Goal: Task Accomplishment & Management: Manage account settings

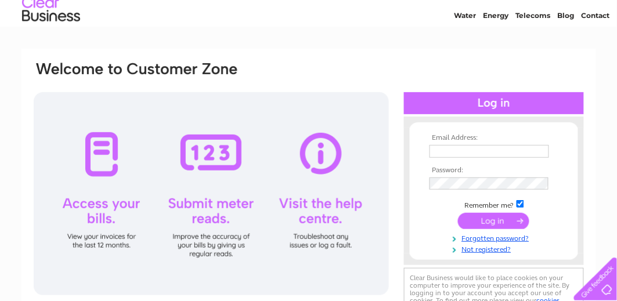
scroll to position [54, 0]
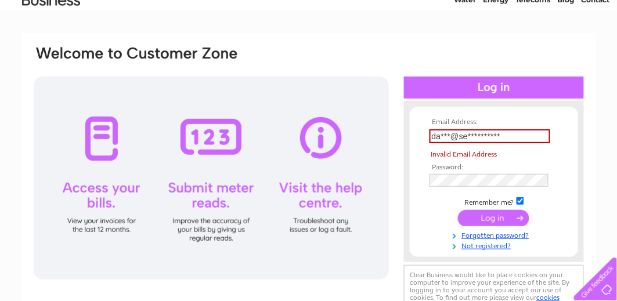
click at [501, 207] on td at bounding box center [493, 218] width 135 height 22
click at [499, 133] on input "**********" at bounding box center [489, 136] width 121 height 14
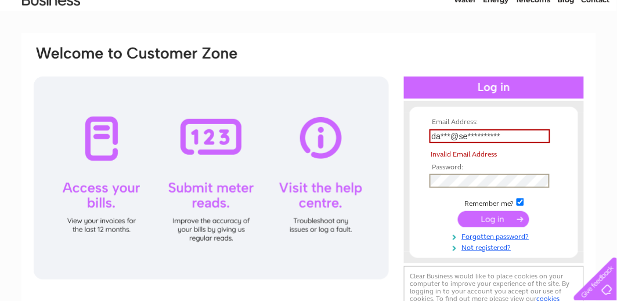
click at [491, 219] on input "submit" at bounding box center [493, 219] width 71 height 16
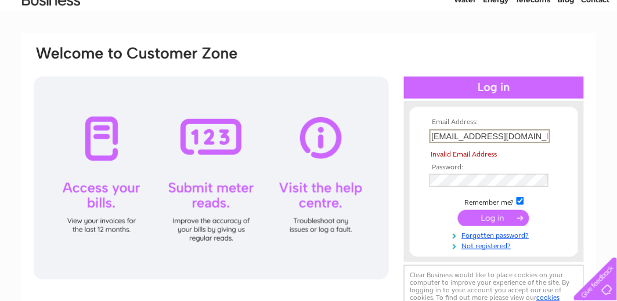
type input "da***@seedfp.co.uk"
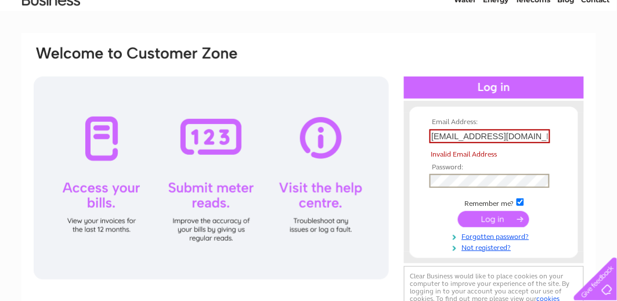
click at [419, 216] on form "Email Address: da***@seedfp.co.uk Invalid Email Address Password:" at bounding box center [494, 184] width 168 height 133
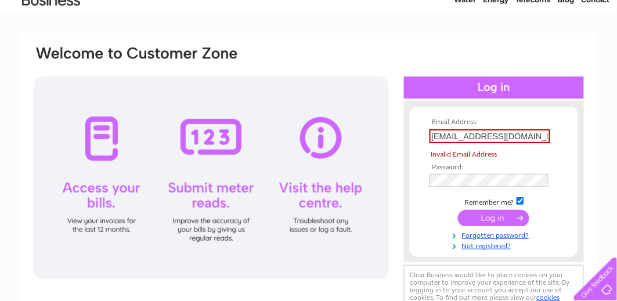
click at [501, 219] on input "submit" at bounding box center [493, 218] width 71 height 16
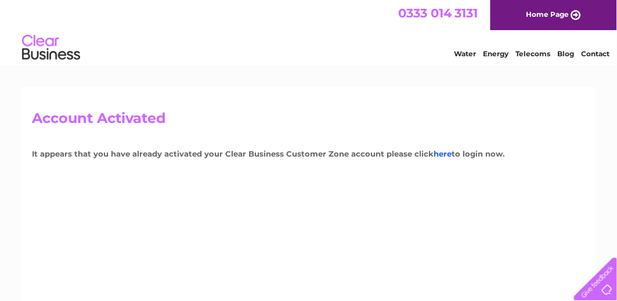
click at [444, 155] on link "here" at bounding box center [443, 153] width 18 height 9
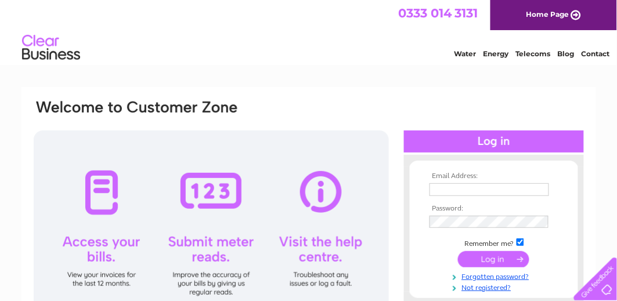
scroll to position [108, 0]
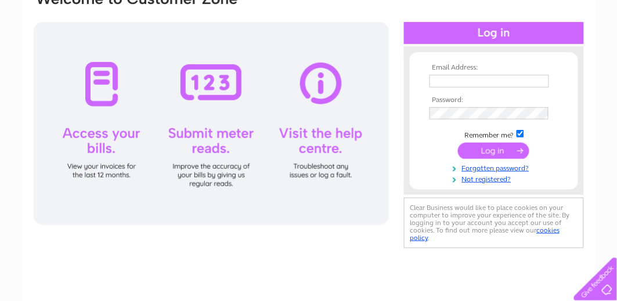
type input "**********"
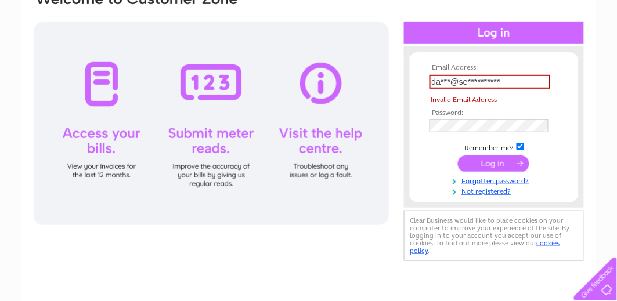
click at [487, 153] on td at bounding box center [493, 164] width 135 height 22
click at [502, 77] on input "**********" at bounding box center [489, 82] width 121 height 14
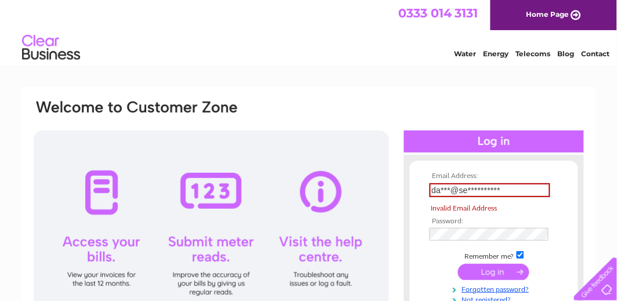
click at [481, 256] on tbody "**********" at bounding box center [493, 238] width 135 height 132
drag, startPoint x: 501, startPoint y: 189, endPoint x: 381, endPoint y: 189, distance: 119.5
click at [381, 189] on div "**********" at bounding box center [308, 236] width 552 height 274
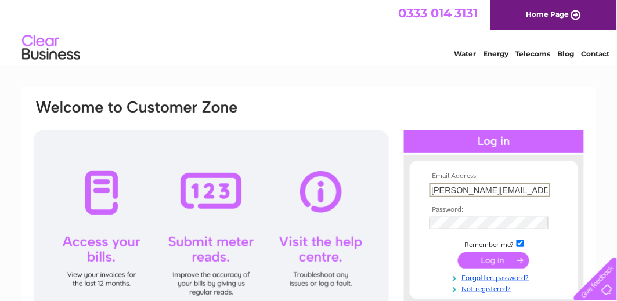
type input "daryl@seedfp.co.uk"
click at [482, 259] on input "submit" at bounding box center [493, 260] width 71 height 16
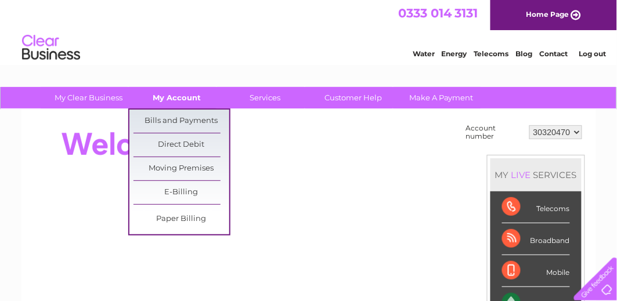
click at [193, 97] on link "My Account" at bounding box center [177, 97] width 96 height 21
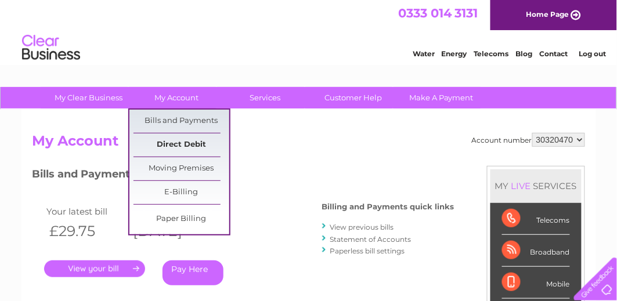
click at [197, 144] on link "Direct Debit" at bounding box center [181, 144] width 96 height 23
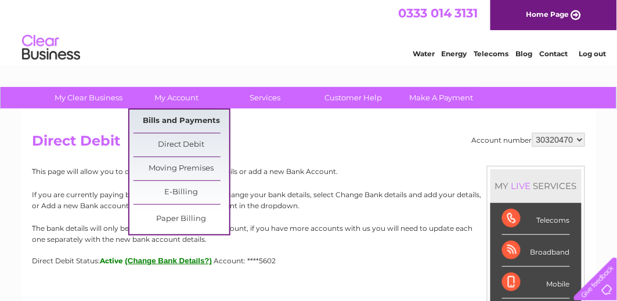
click at [179, 119] on link "Bills and Payments" at bounding box center [181, 121] width 96 height 23
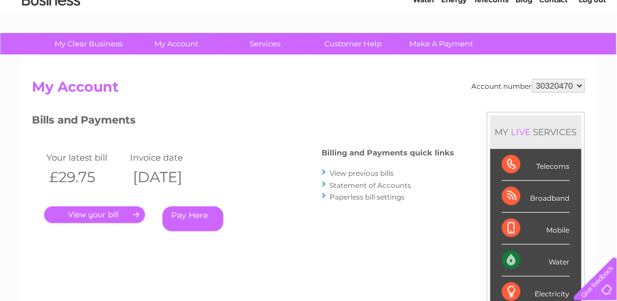
scroll to position [108, 0]
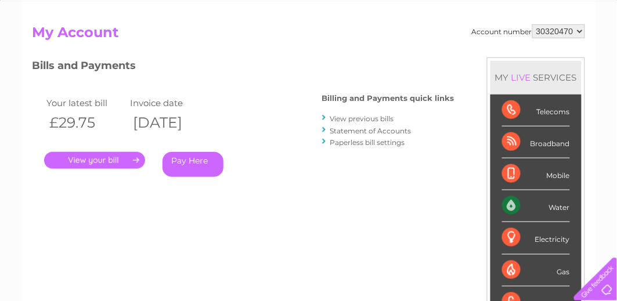
click at [107, 160] on link "." at bounding box center [94, 160] width 101 height 17
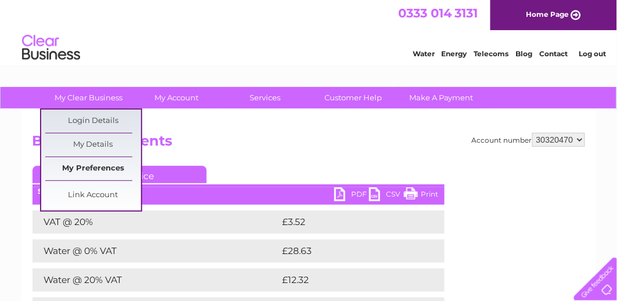
click at [122, 169] on link "My Preferences" at bounding box center [93, 168] width 96 height 23
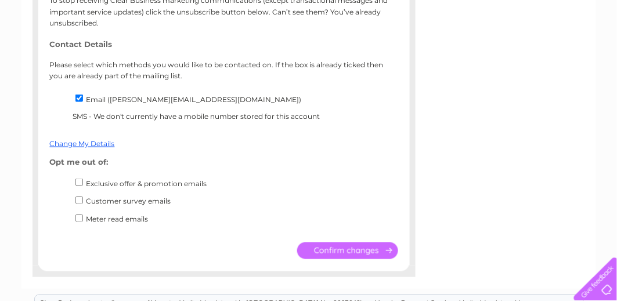
scroll to position [271, 0]
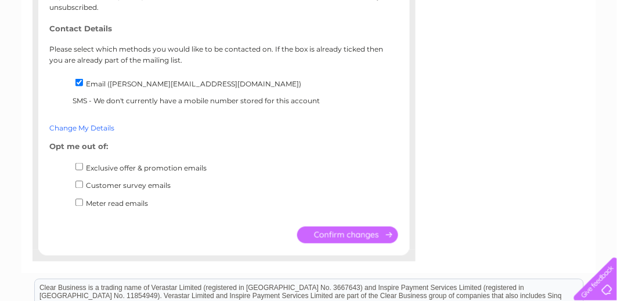
click at [106, 128] on link "Change My Details" at bounding box center [82, 128] width 65 height 9
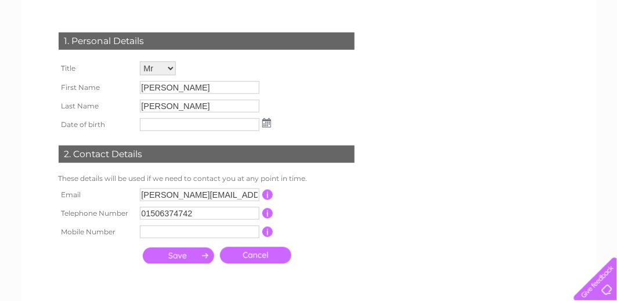
scroll to position [218, 0]
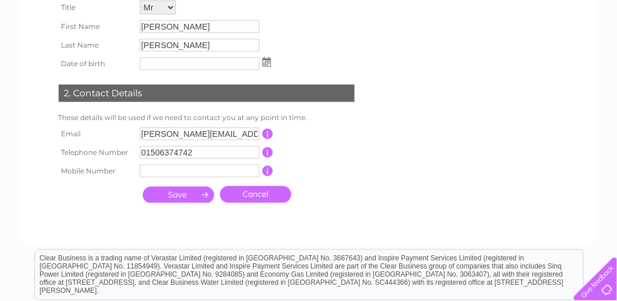
click at [215, 171] on input "text" at bounding box center [199, 171] width 119 height 13
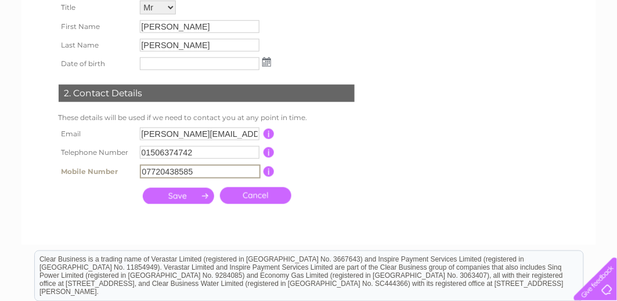
type input "07720438585"
drag, startPoint x: 363, startPoint y: 168, endPoint x: 298, endPoint y: 166, distance: 65.0
click at [363, 168] on td "This should be a valid mobile number starting with 07 and be at least 10 charac…" at bounding box center [320, 172] width 93 height 20
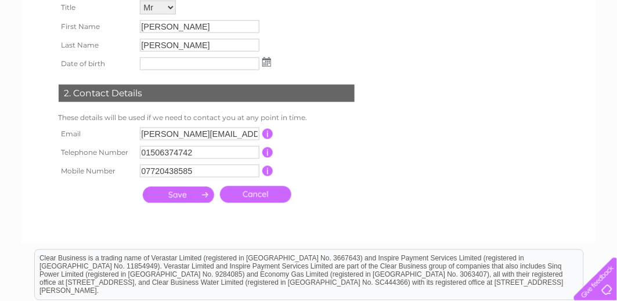
click at [186, 191] on input "submit" at bounding box center [178, 195] width 71 height 16
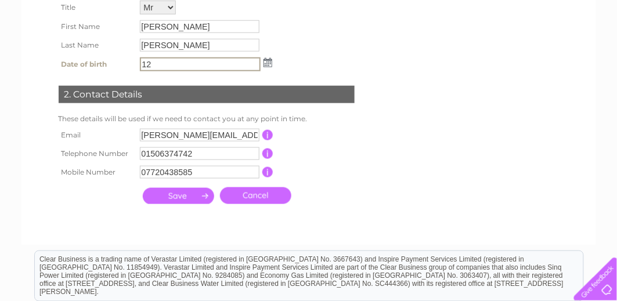
type input "1"
click at [309, 163] on td "This should be a valid mobile number starting with 07 and be at least 10 charac…" at bounding box center [319, 172] width 93 height 19
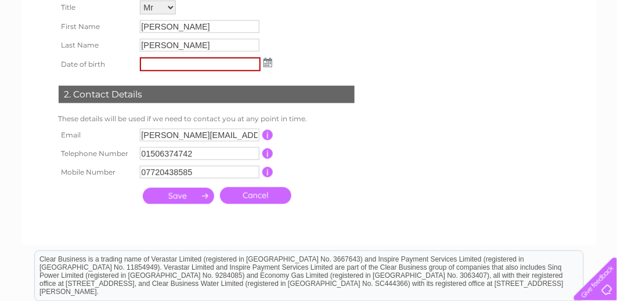
click at [177, 189] on input "submit" at bounding box center [178, 196] width 71 height 16
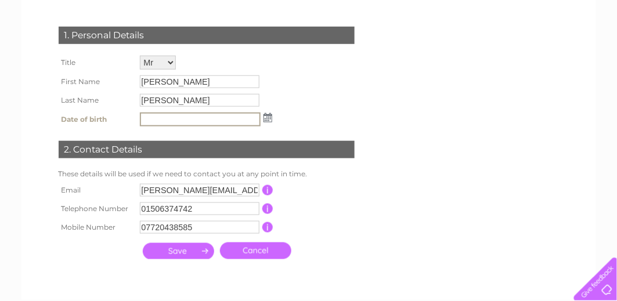
scroll to position [163, 0]
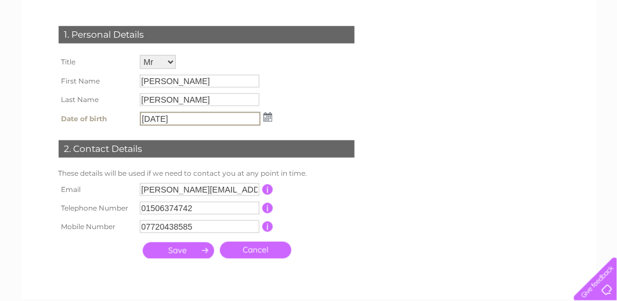
type input "12/06/1976"
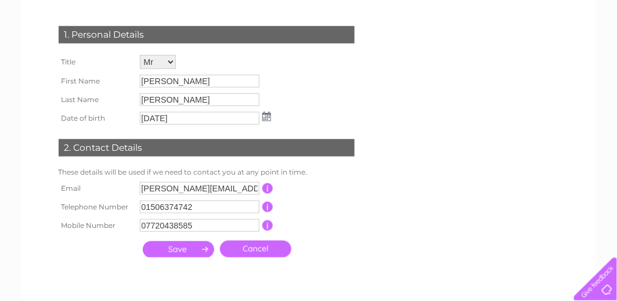
click at [171, 248] on input "submit" at bounding box center [178, 249] width 71 height 16
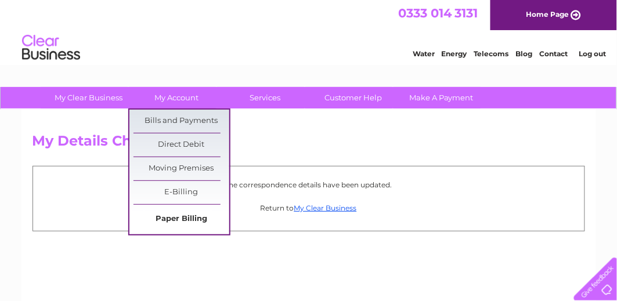
click at [181, 218] on link "Paper Billing" at bounding box center [181, 219] width 96 height 23
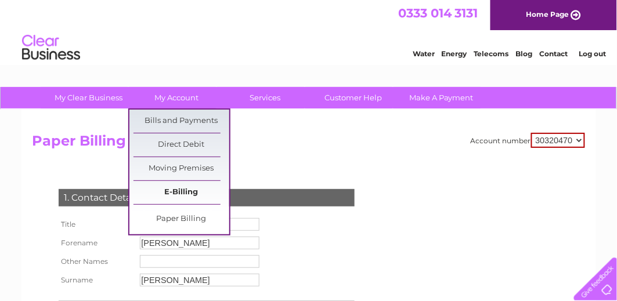
click at [193, 191] on link "E-Billing" at bounding box center [181, 192] width 96 height 23
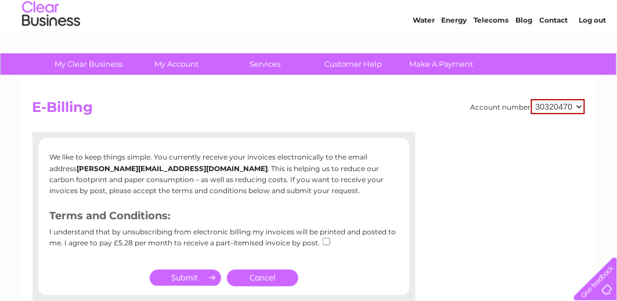
scroll to position [54, 0]
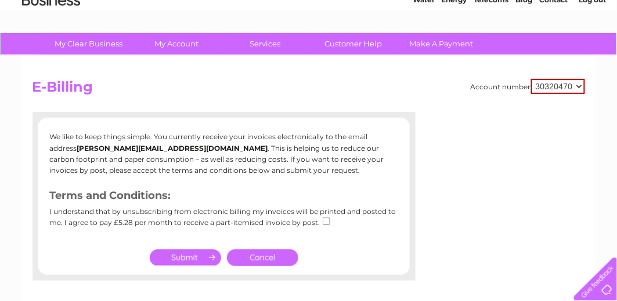
click at [276, 255] on link "Cancel" at bounding box center [262, 257] width 71 height 17
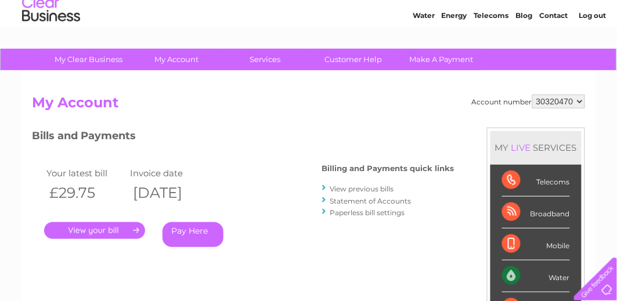
scroll to position [54, 0]
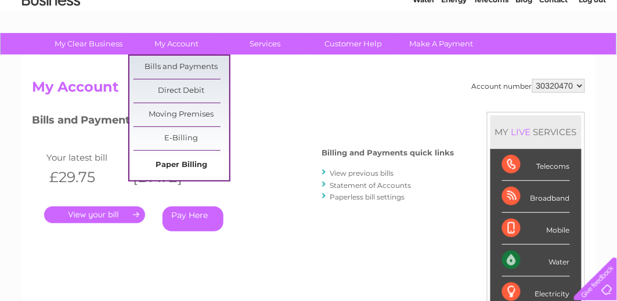
click at [186, 161] on link "Paper Billing" at bounding box center [181, 165] width 96 height 23
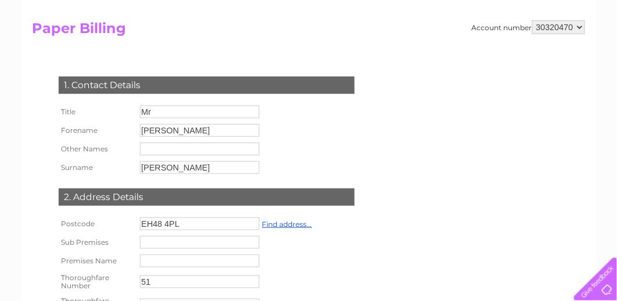
scroll to position [54, 0]
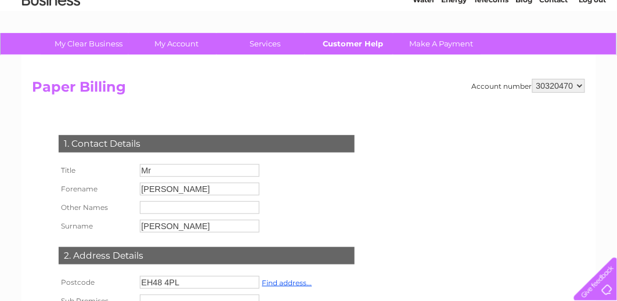
click at [358, 45] on link "Customer Help" at bounding box center [353, 43] width 96 height 21
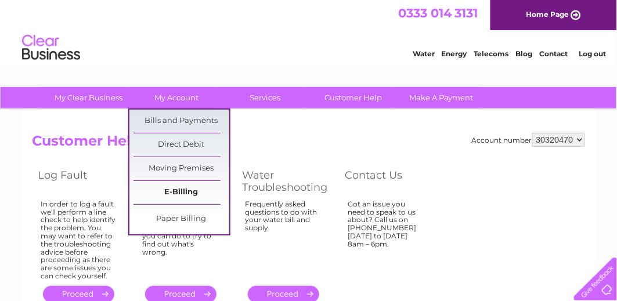
click at [187, 190] on link "E-Billing" at bounding box center [181, 192] width 96 height 23
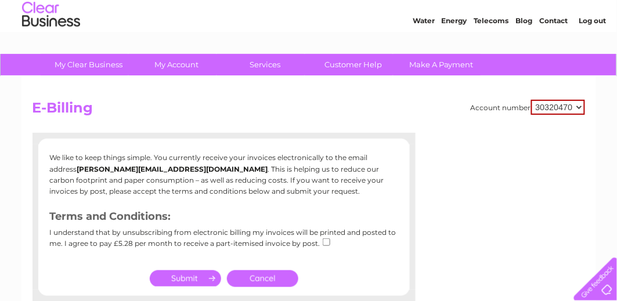
scroll to position [54, 0]
